Goal: Task Accomplishment & Management: Use online tool/utility

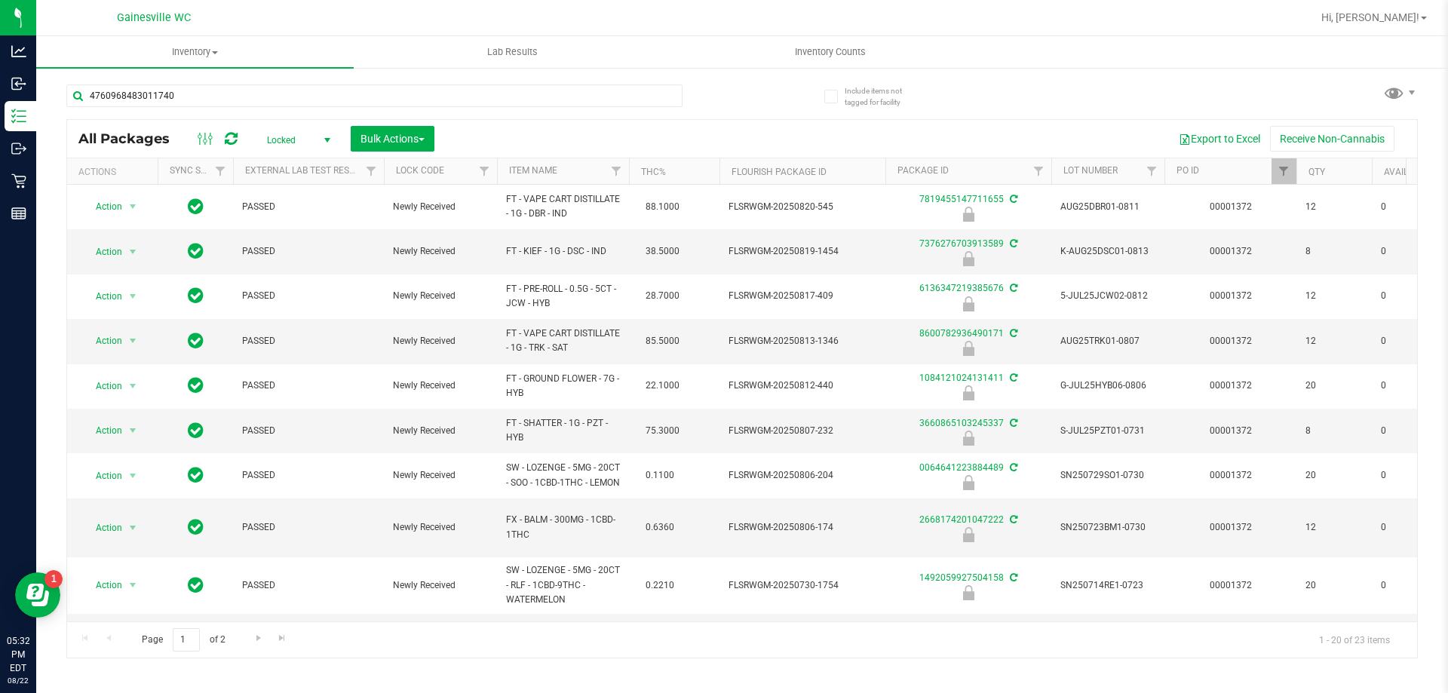
type input "4760968483011740"
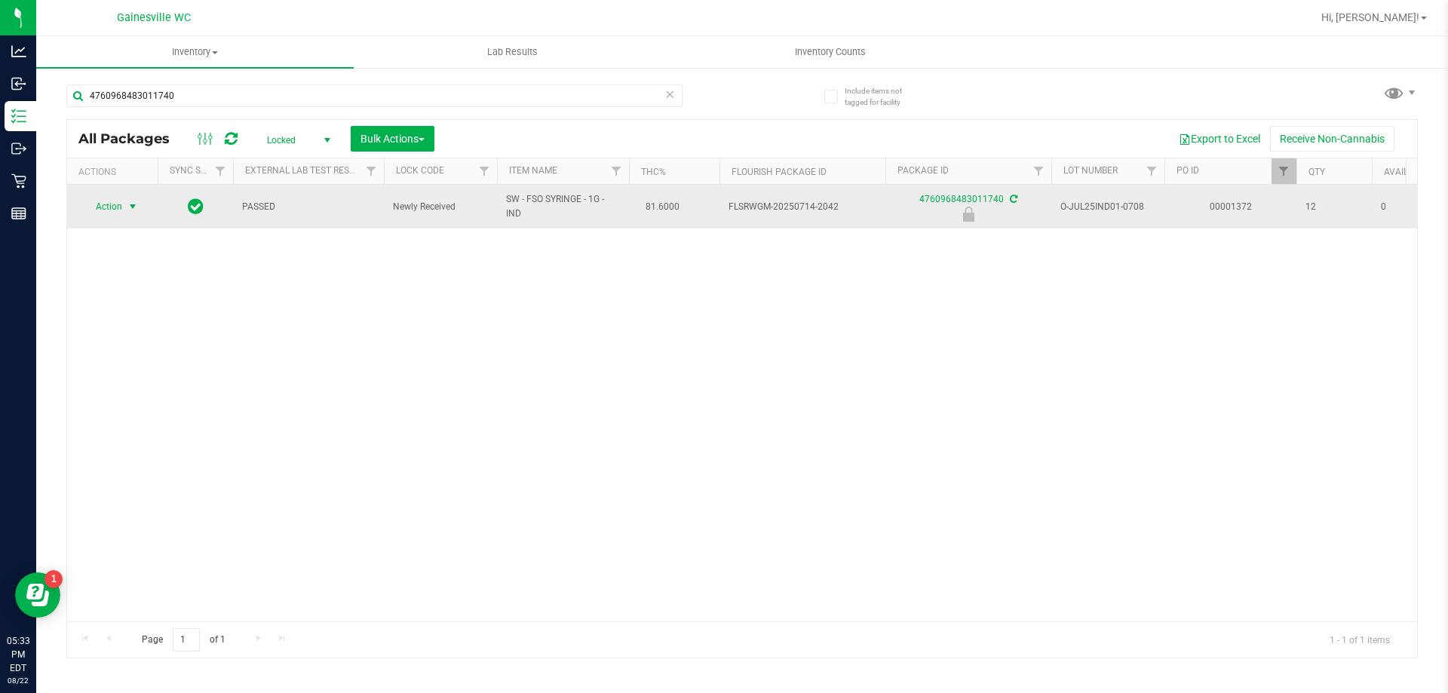
click at [118, 211] on span "Action" at bounding box center [102, 206] width 41 height 21
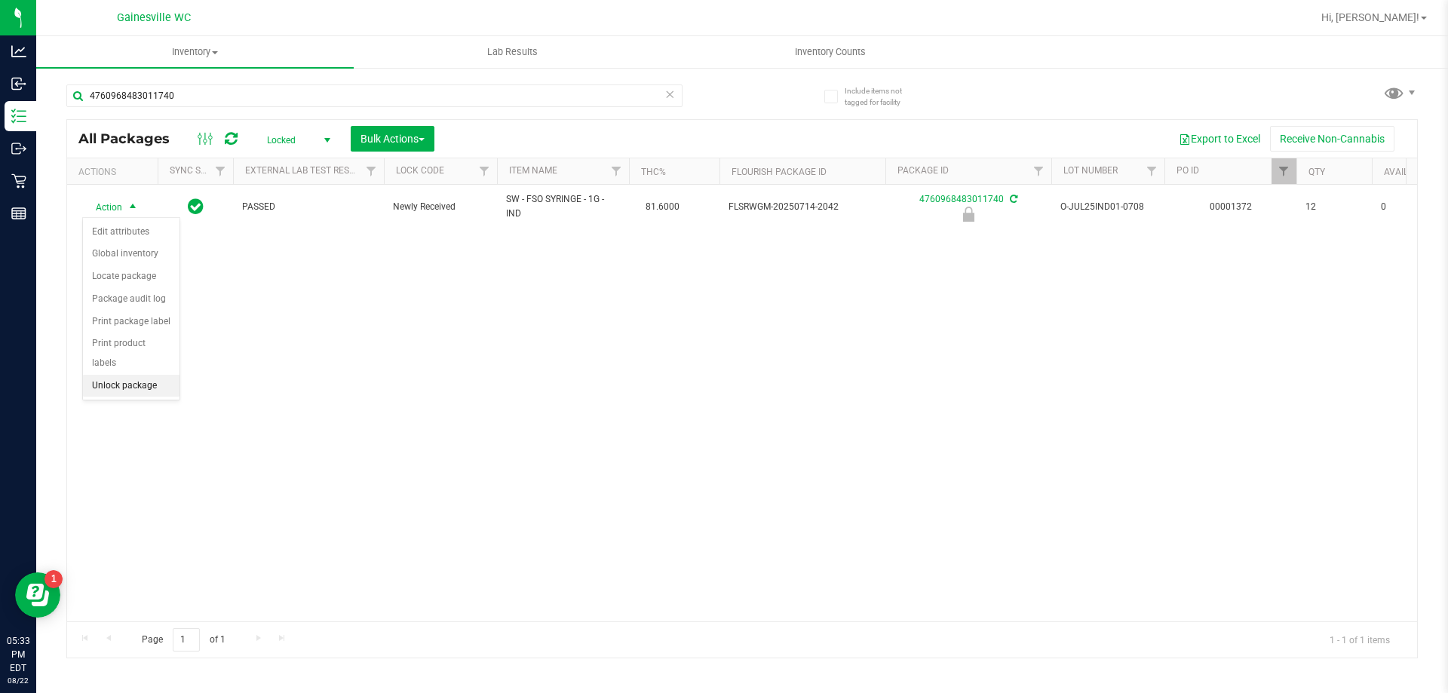
click at [112, 375] on li "Unlock package" at bounding box center [131, 386] width 97 height 23
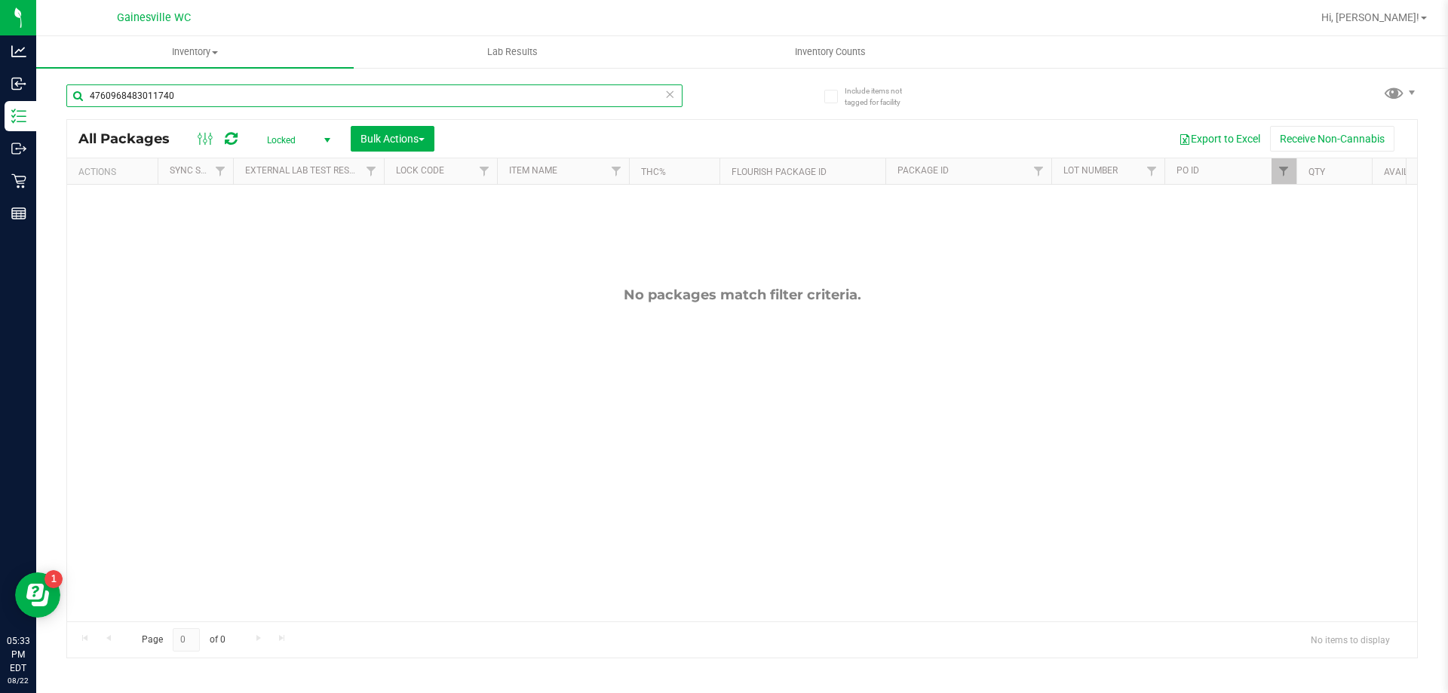
drag, startPoint x: 182, startPoint y: 98, endPoint x: 38, endPoint y: 101, distance: 144.8
click at [38, 101] on div "Include items not tagged for facility 4760968483011740 All Packages Locked Acti…" at bounding box center [741, 296] width 1411 height 460
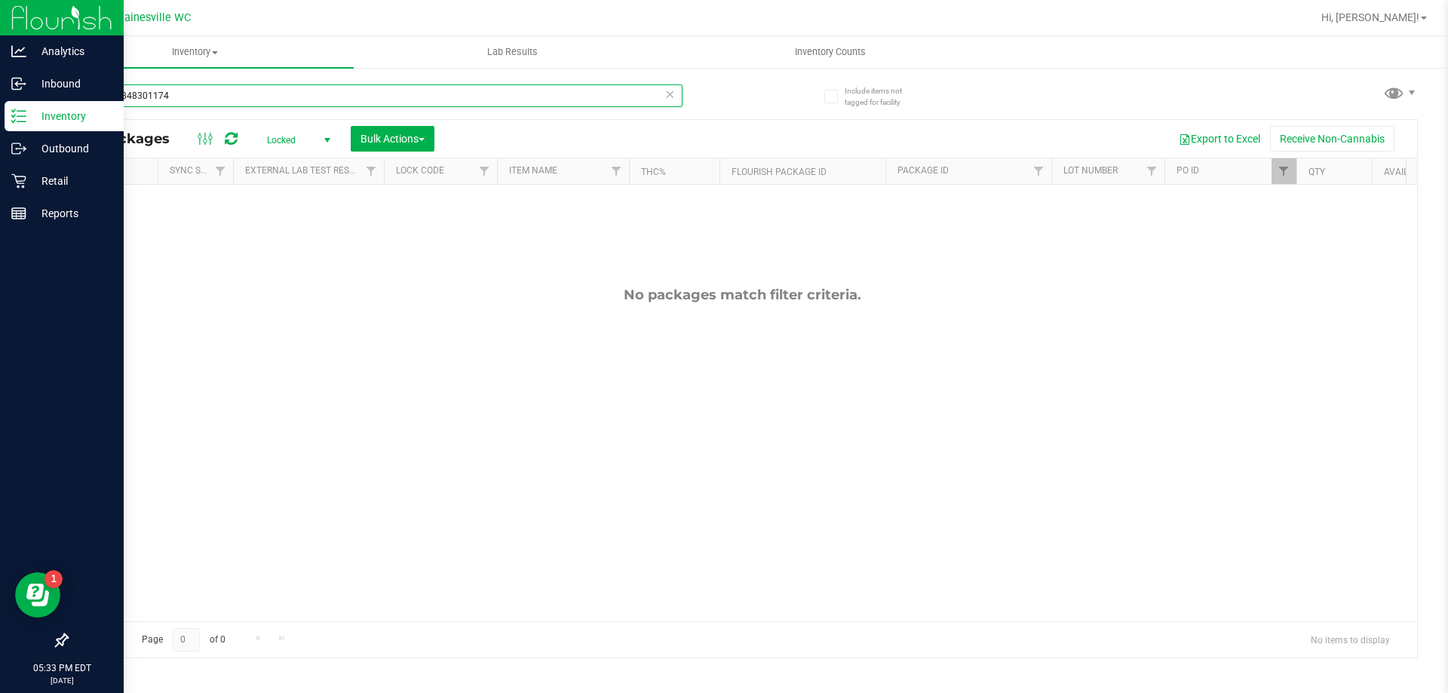
type input "4760968483011740"
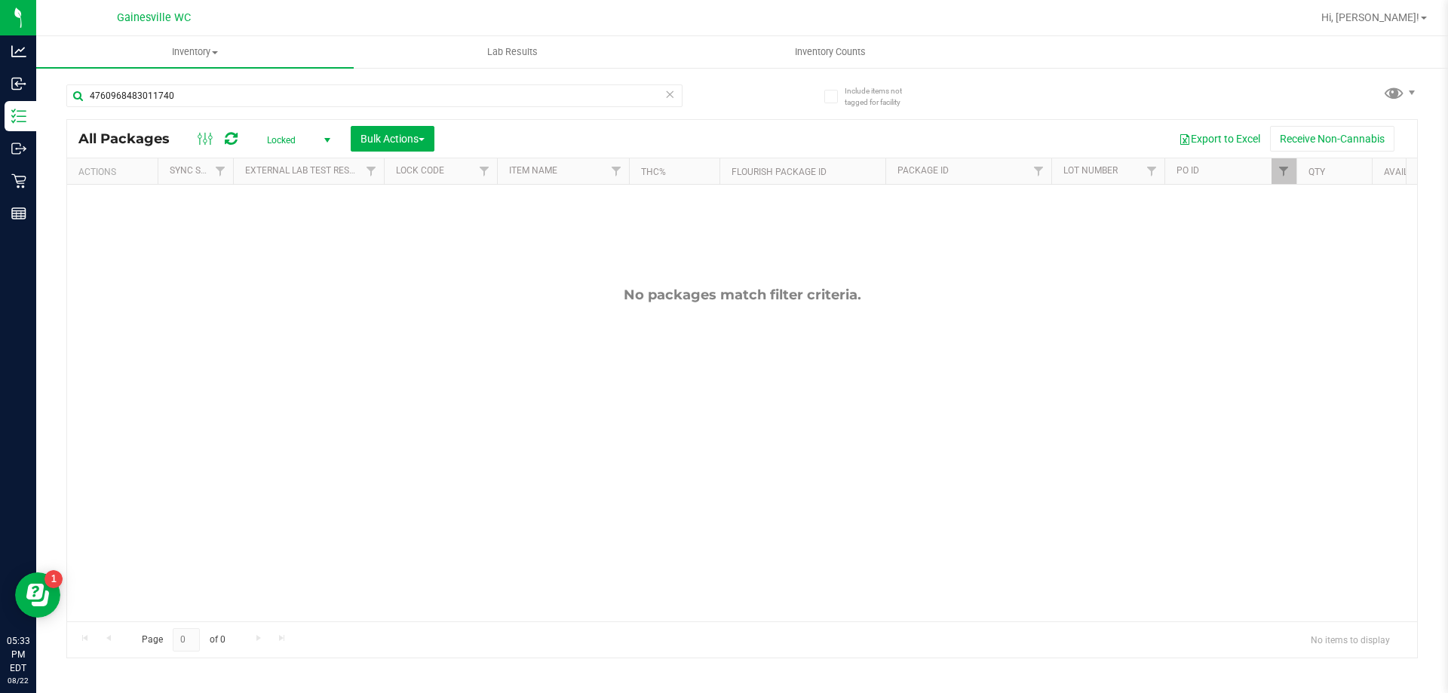
click at [273, 141] on span "Locked" at bounding box center [295, 140] width 83 height 21
click at [286, 233] on li "All" at bounding box center [294, 231] width 81 height 23
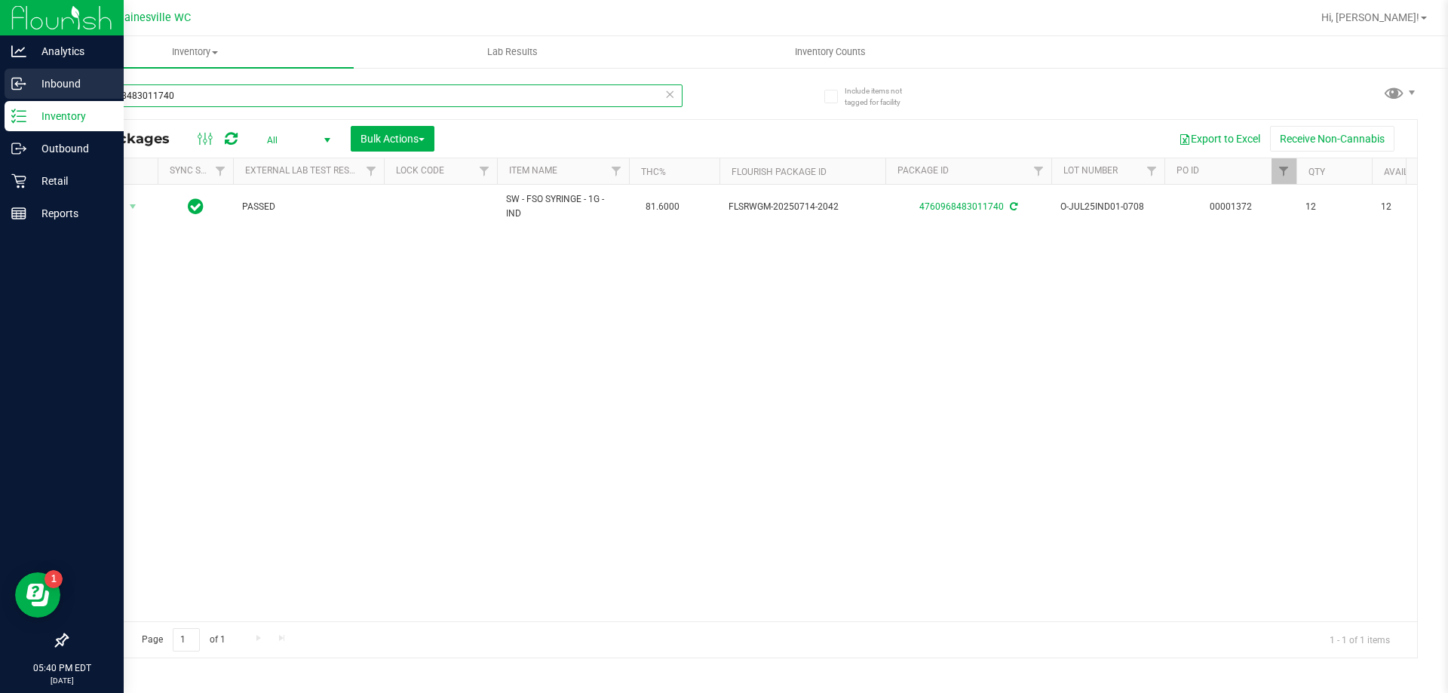
drag, startPoint x: 191, startPoint y: 95, endPoint x: 0, endPoint y: 92, distance: 190.8
click at [0, 92] on div "Analytics Inbound Inventory Outbound Retail Reports 05:40 PM EDT [DATE] 08/22 G…" at bounding box center [724, 346] width 1448 height 693
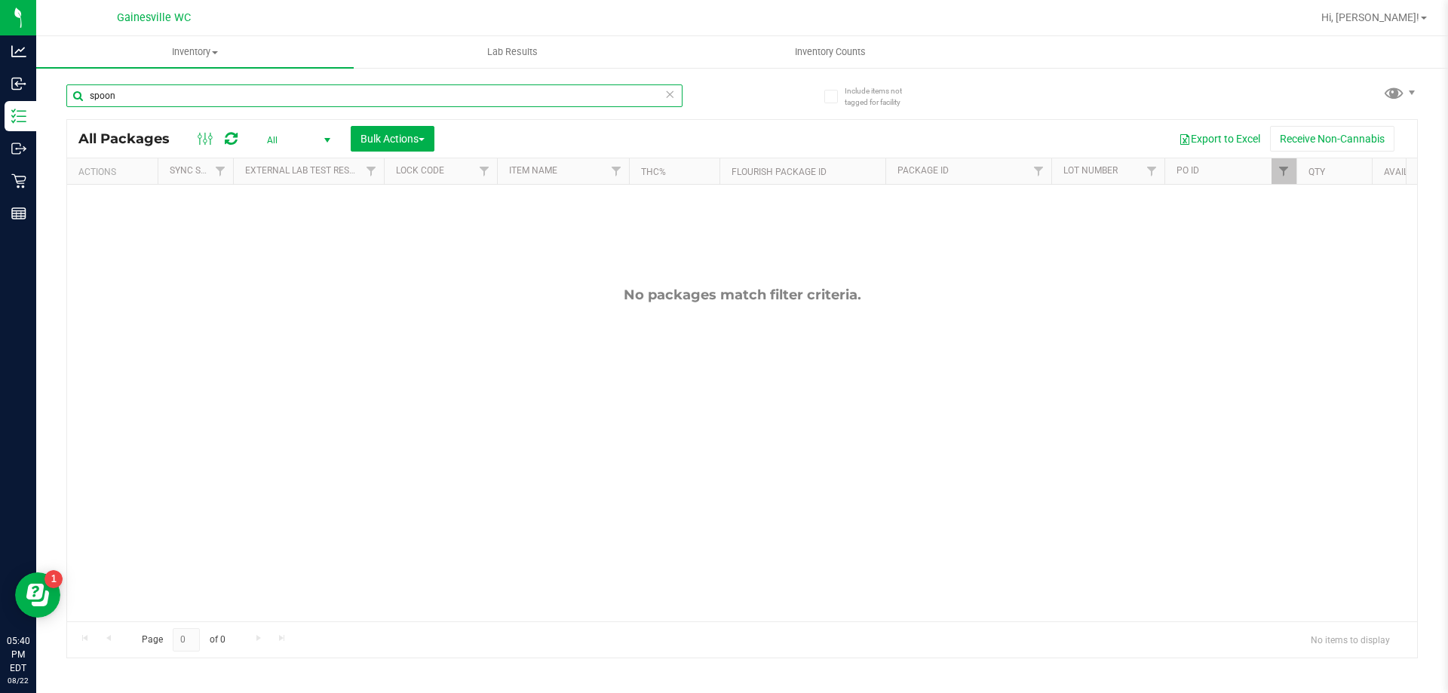
type input "spoon"
click at [292, 141] on span "All" at bounding box center [295, 140] width 83 height 21
click at [291, 171] on li "Active Only" at bounding box center [294, 164] width 81 height 23
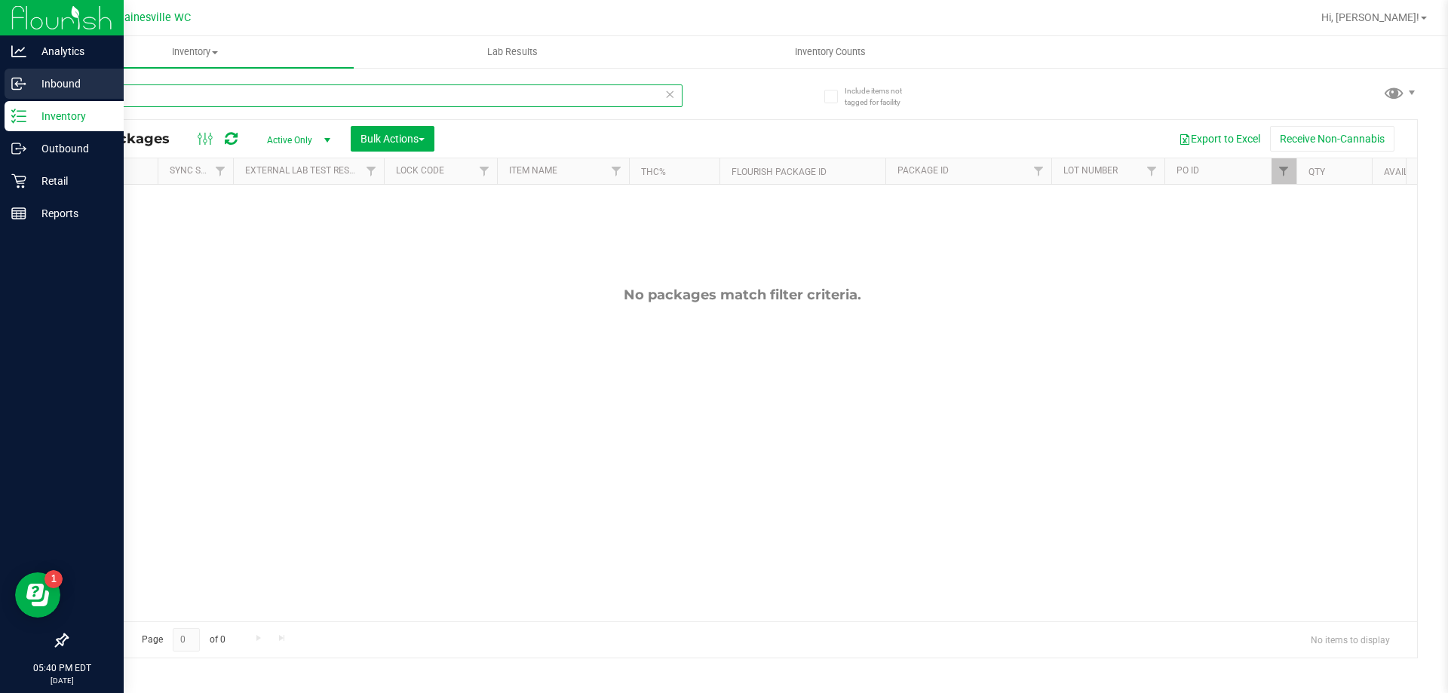
drag, startPoint x: 294, startPoint y: 95, endPoint x: 0, endPoint y: 69, distance: 295.2
click at [0, 69] on div "Analytics Inbound Inventory Outbound Retail Reports 05:40 PM EDT [DATE] 08/22 G…" at bounding box center [724, 346] width 1448 height 693
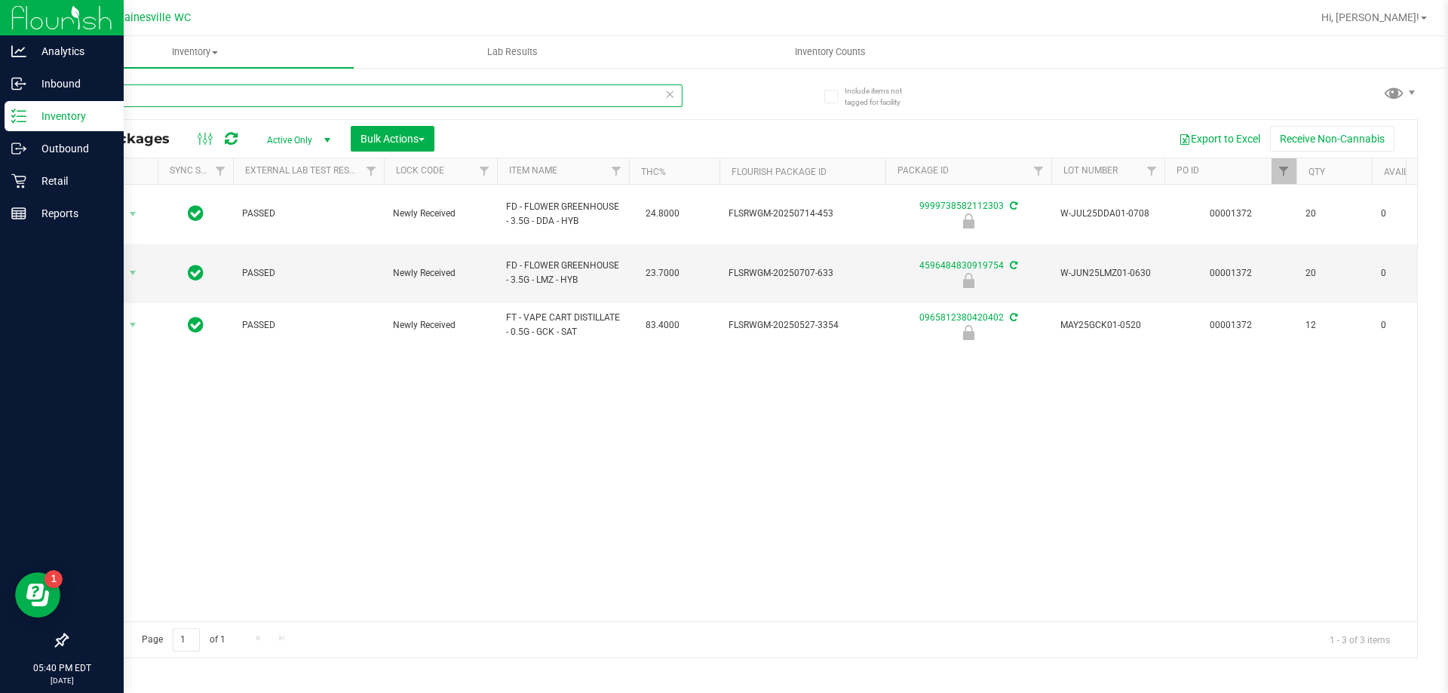
drag, startPoint x: 201, startPoint y: 95, endPoint x: 0, endPoint y: 109, distance: 201.0
click at [0, 109] on div "Analytics Inbound Inventory Outbound Retail Reports 05:40 PM EDT [DATE] 08/22 G…" at bounding box center [724, 346] width 1448 height 693
type input "green"
click at [25, 137] on div "Outbound" at bounding box center [64, 148] width 119 height 30
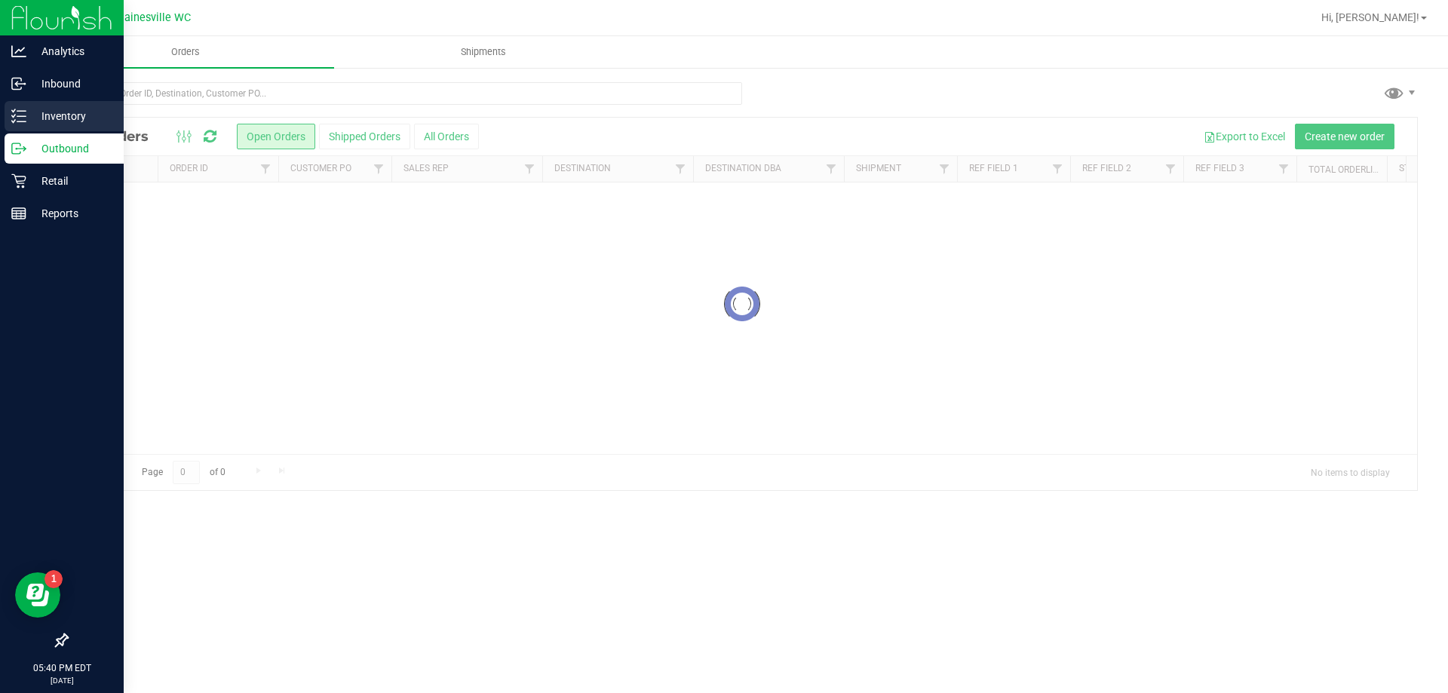
click at [31, 124] on p "Inventory" at bounding box center [71, 116] width 90 height 18
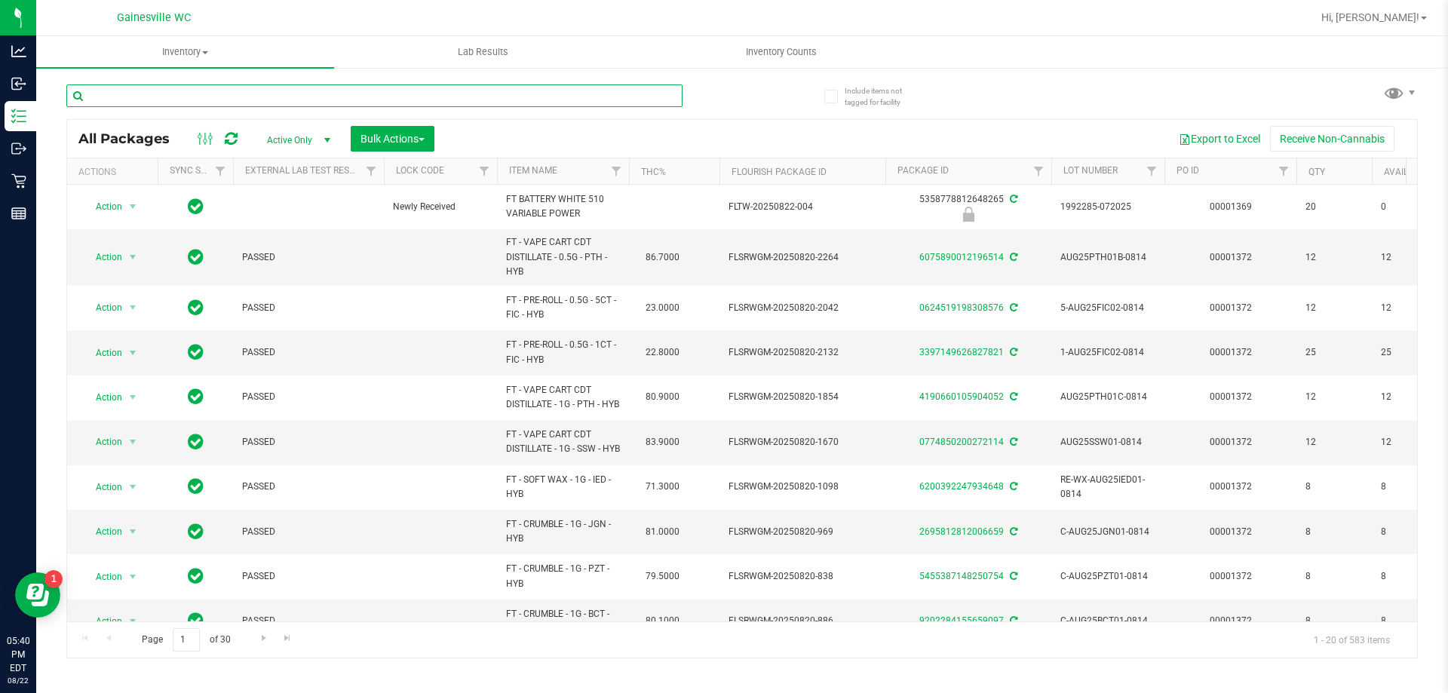
click at [141, 93] on input "text" at bounding box center [374, 95] width 616 height 23
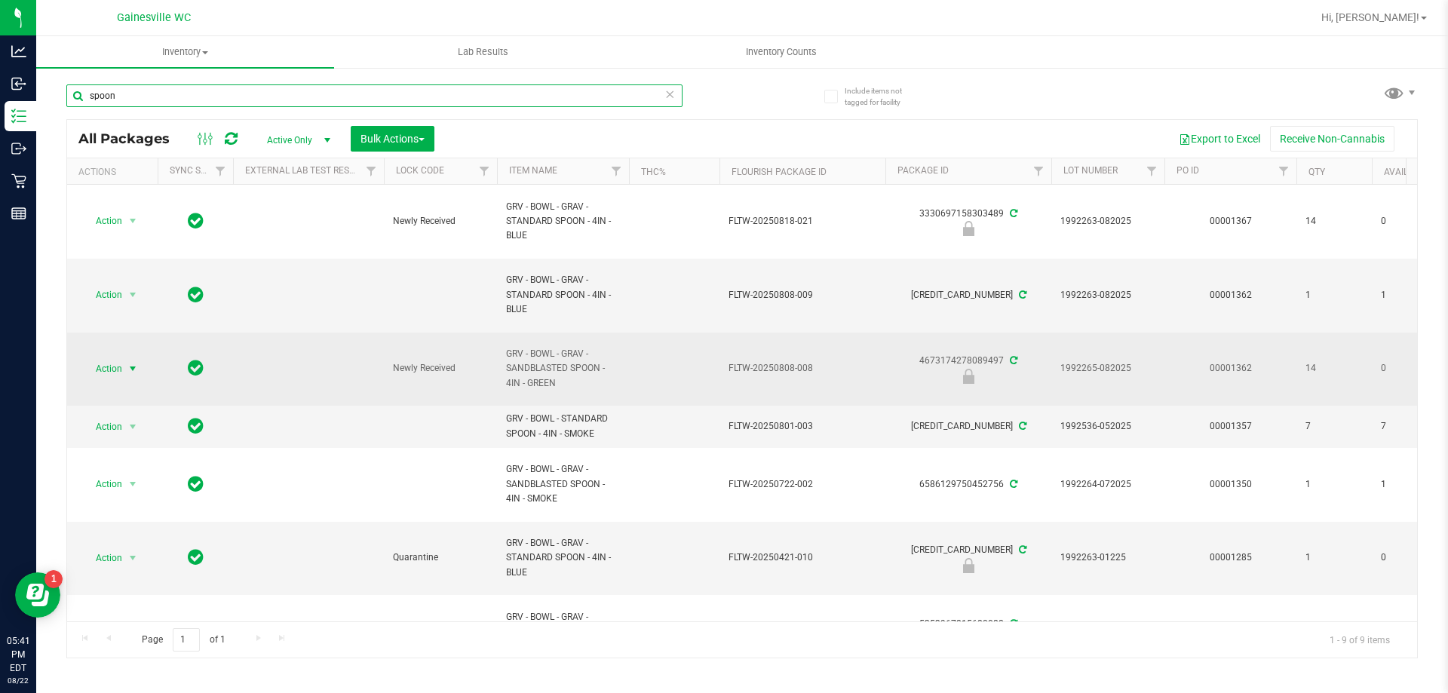
type input "spoon"
click at [107, 361] on span "Action" at bounding box center [102, 368] width 41 height 21
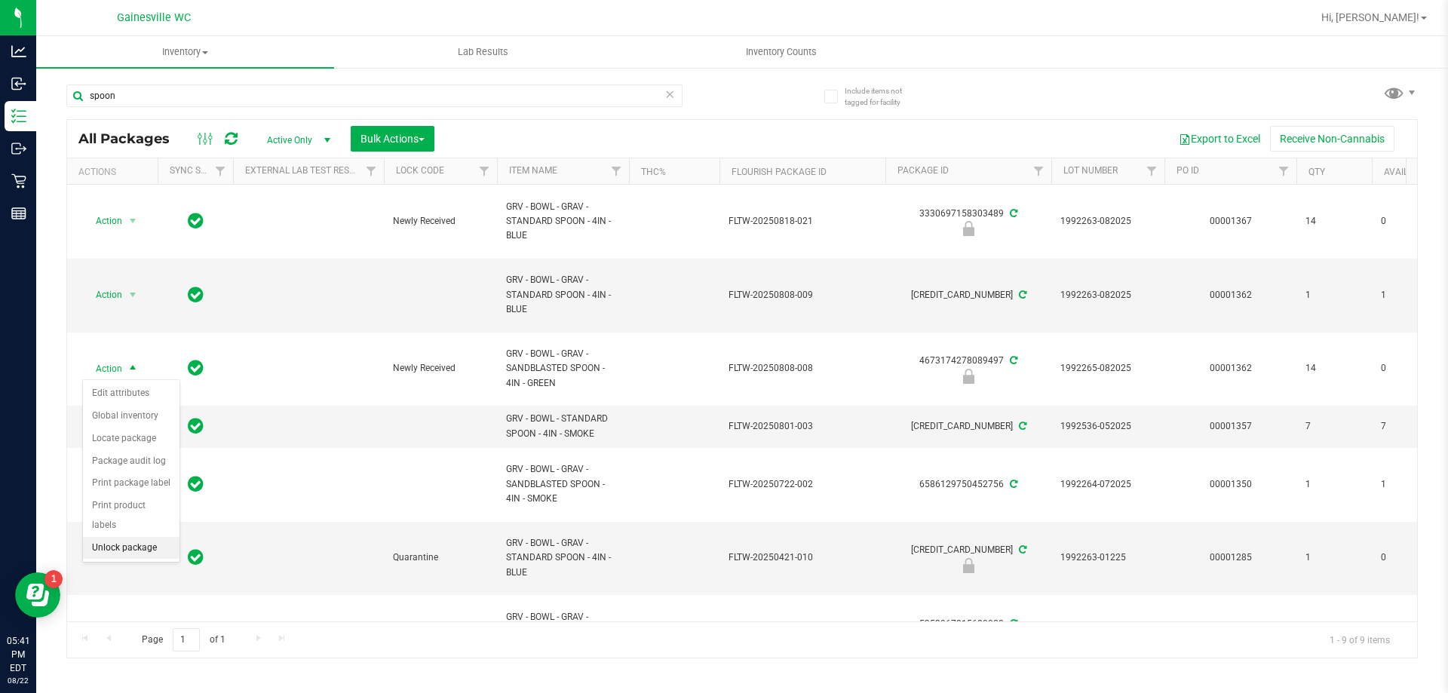
click at [135, 537] on li "Unlock package" at bounding box center [131, 548] width 97 height 23
